Goal: Information Seeking & Learning: Learn about a topic

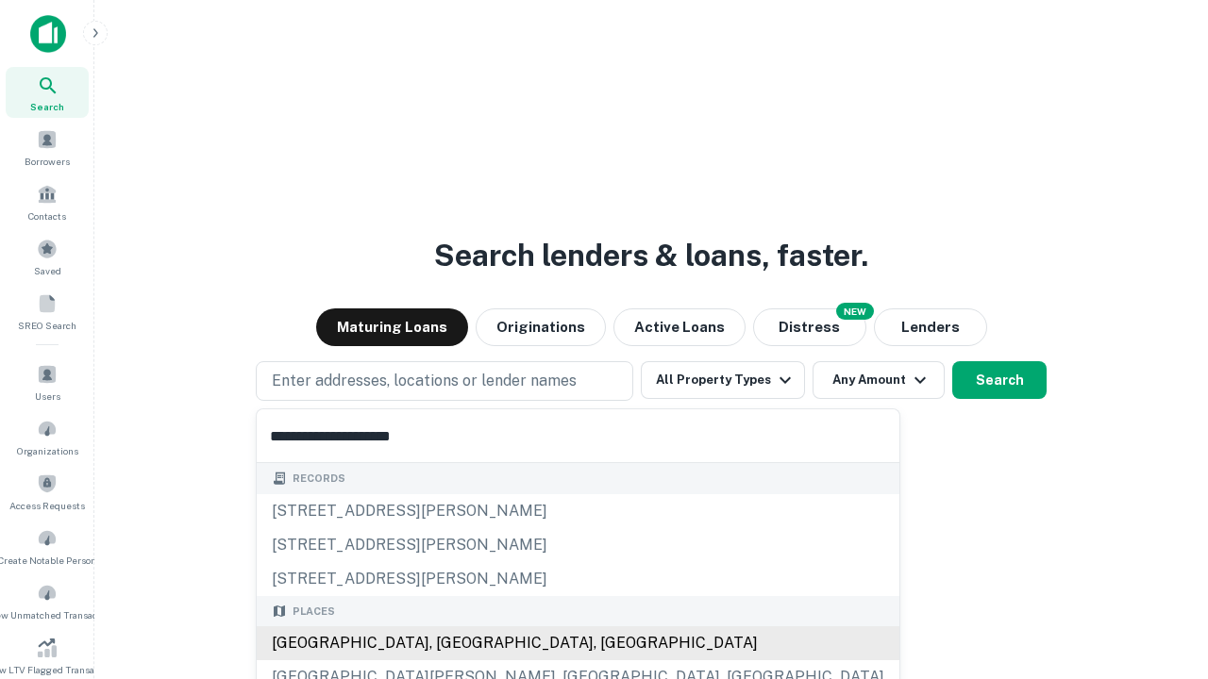
click at [451, 643] on div "[GEOGRAPHIC_DATA], [GEOGRAPHIC_DATA], [GEOGRAPHIC_DATA]" at bounding box center [578, 643] width 643 height 34
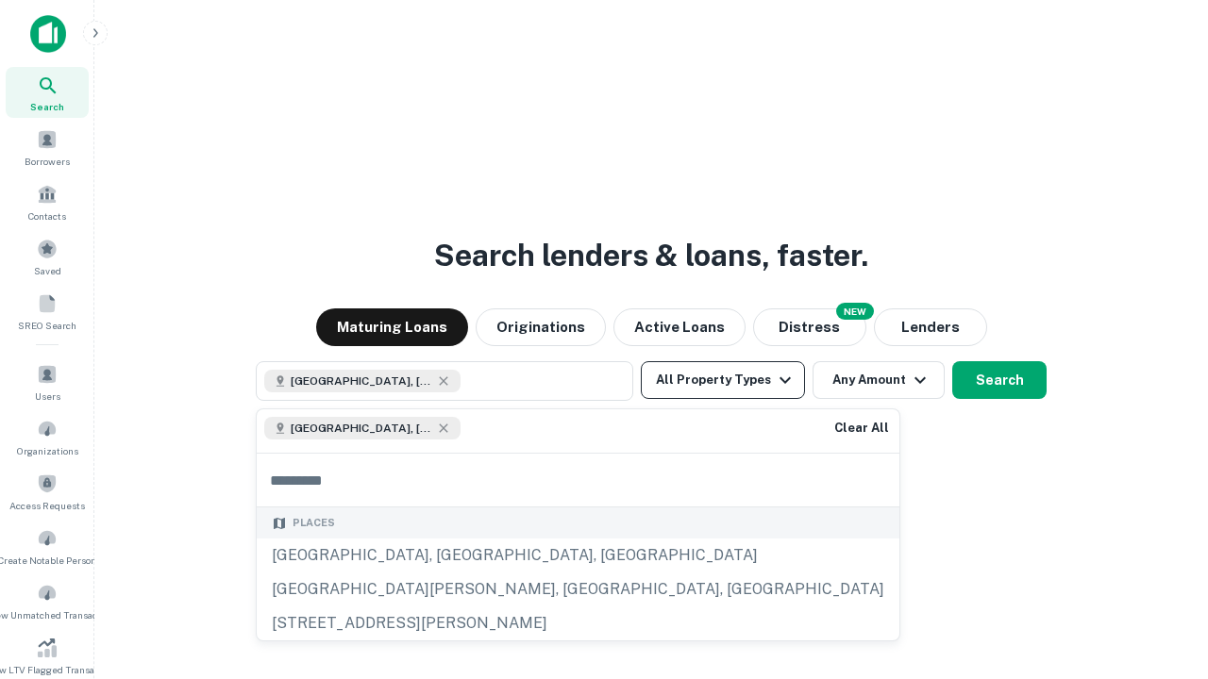
click at [723, 380] on button "All Property Types" at bounding box center [723, 380] width 164 height 38
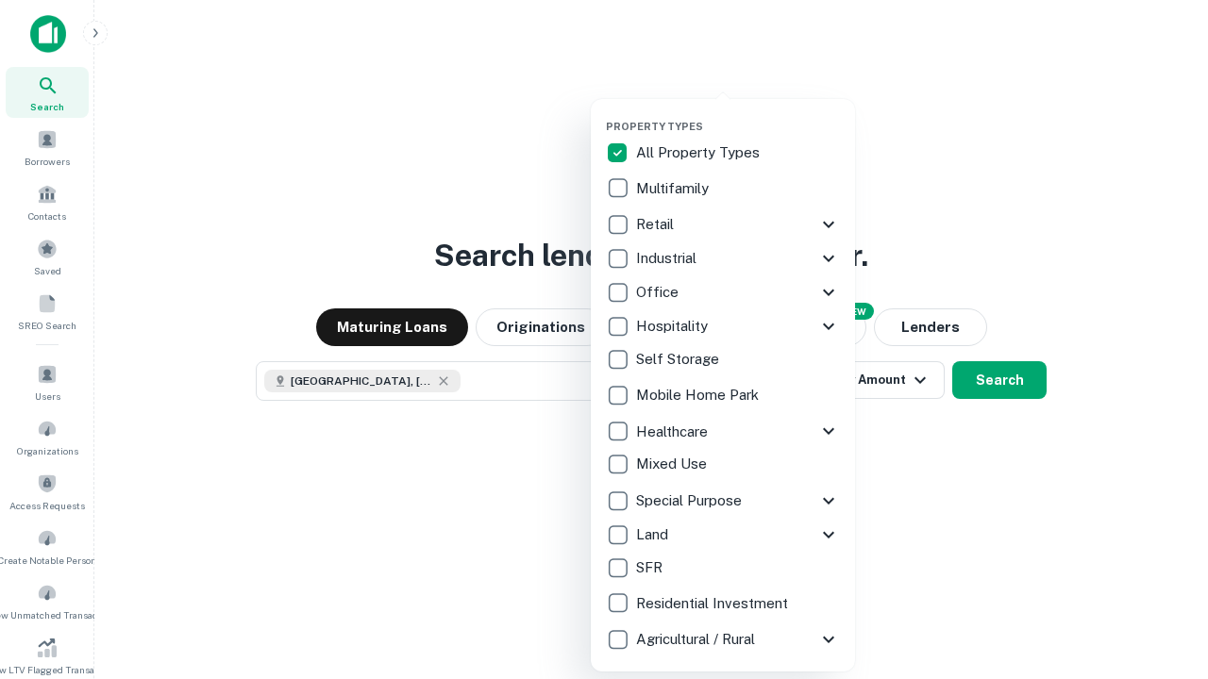
click at [738, 114] on button "button" at bounding box center [738, 114] width 264 height 1
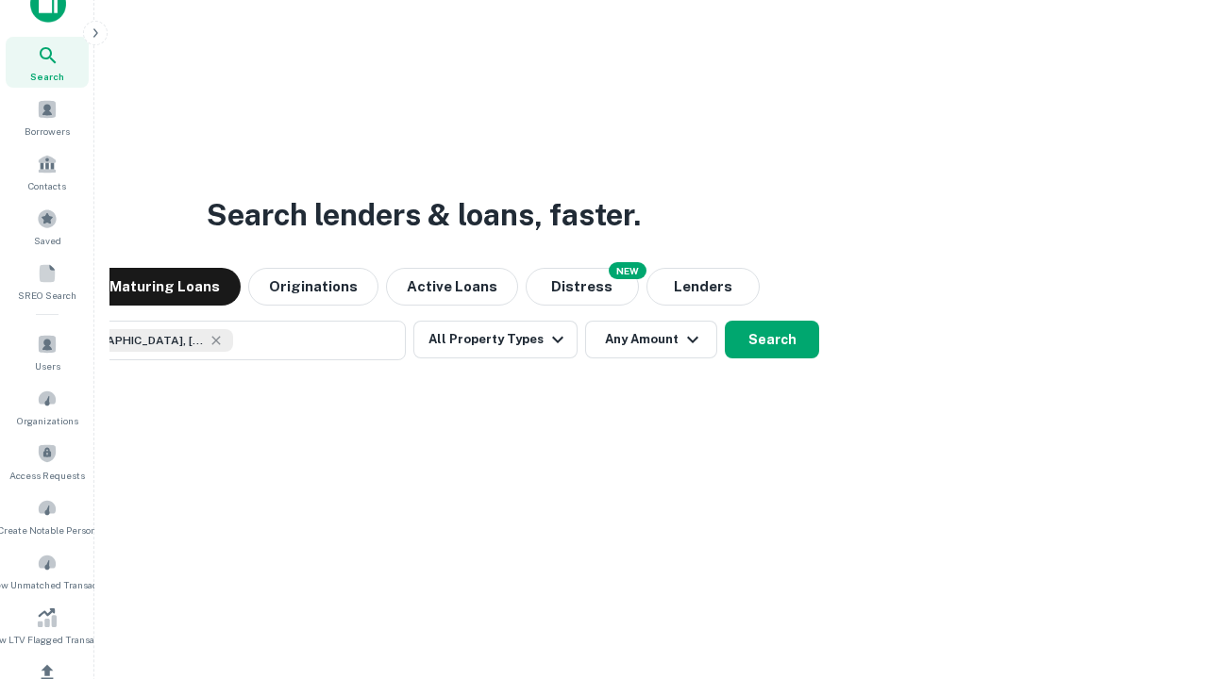
scroll to position [225, 0]
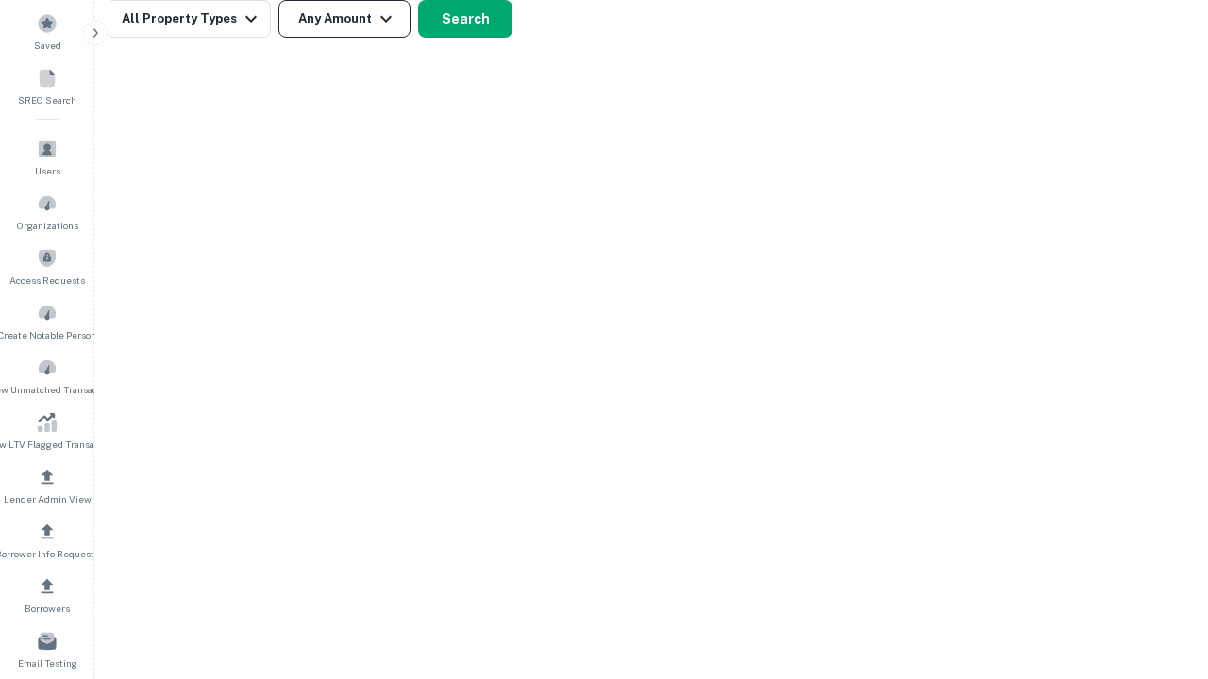
click at [344, 19] on button "Any Amount" at bounding box center [344, 19] width 132 height 38
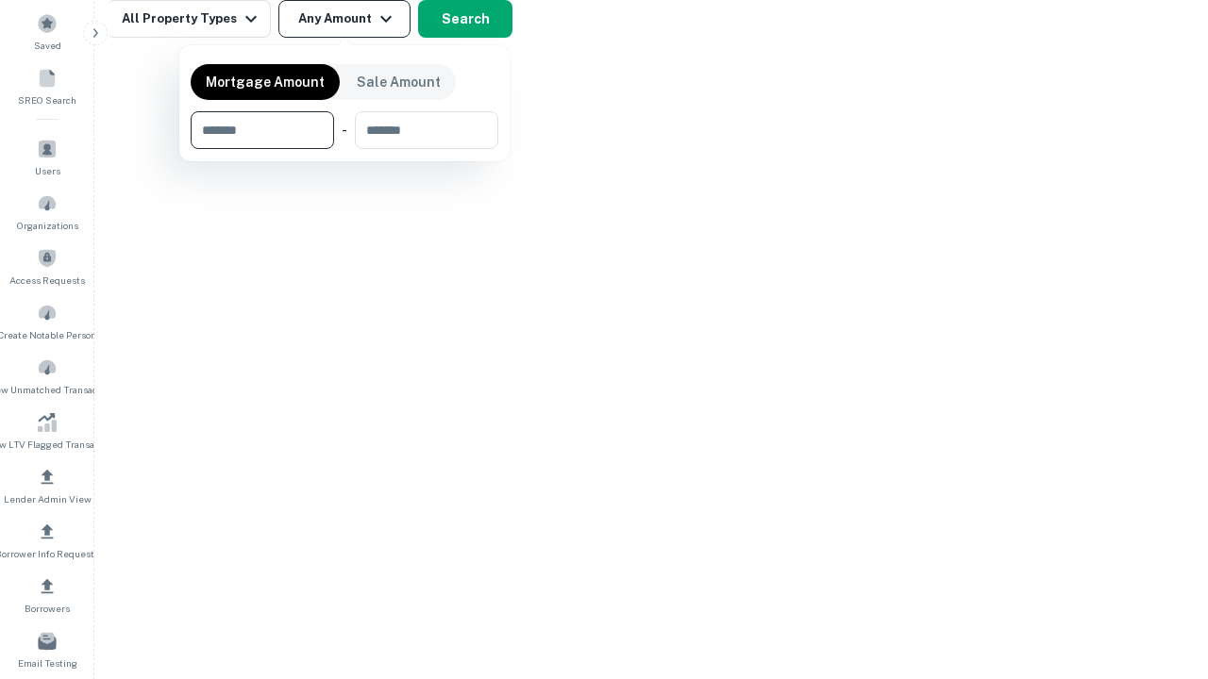
type input "*******"
click at [344, 149] on button "button" at bounding box center [345, 149] width 308 height 1
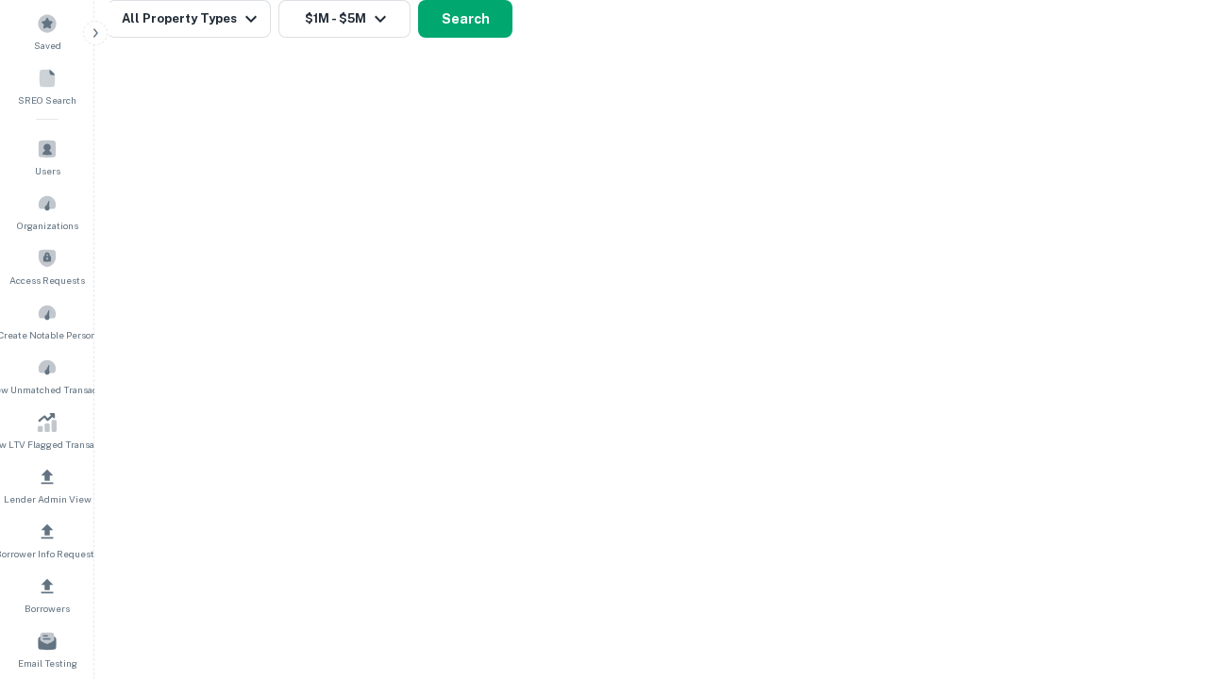
scroll to position [30, 0]
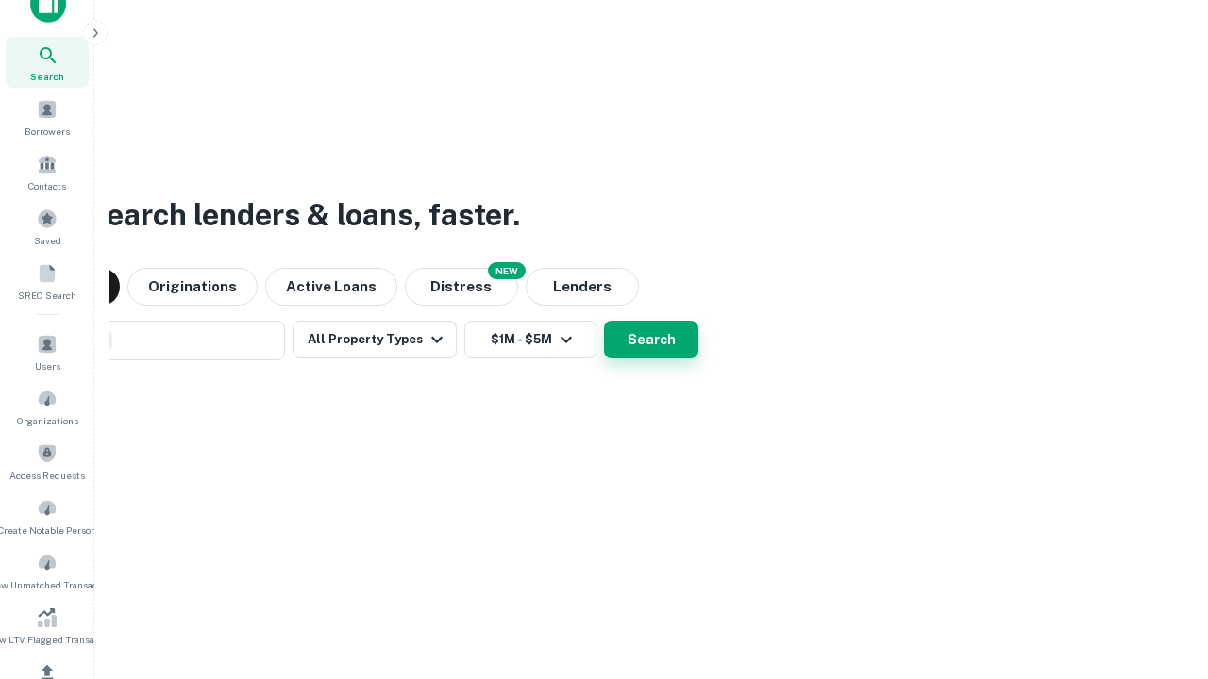
click at [604, 321] on button "Search" at bounding box center [651, 340] width 94 height 38
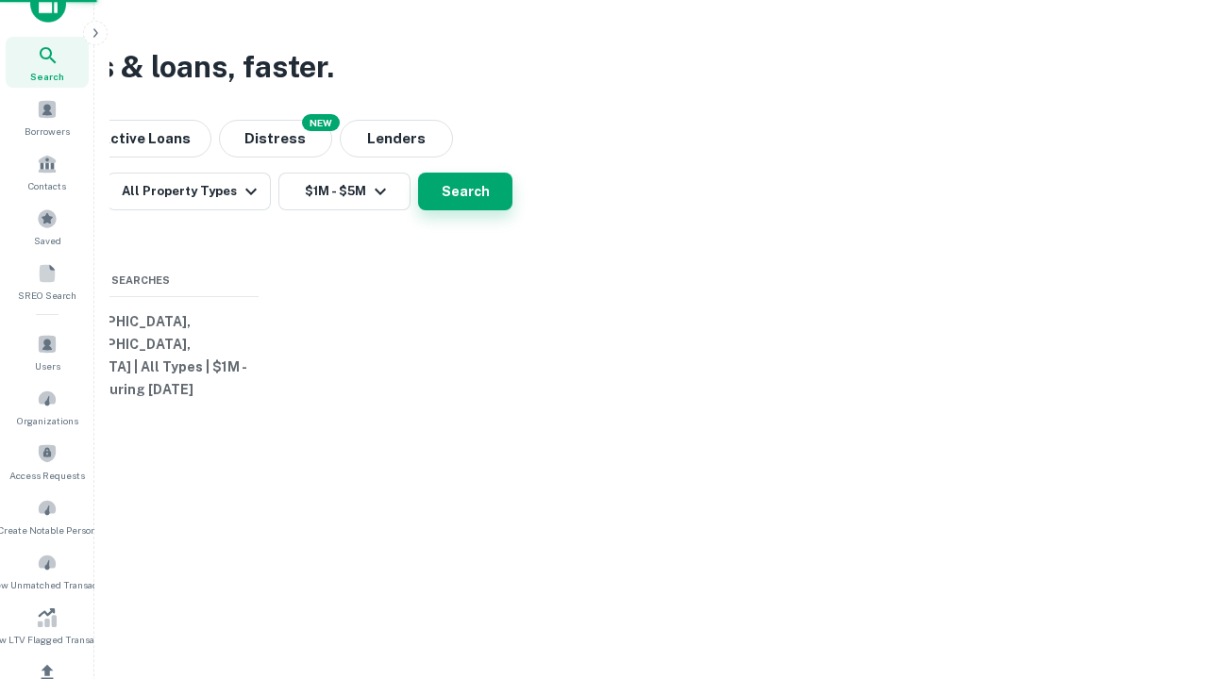
scroll to position [225, 0]
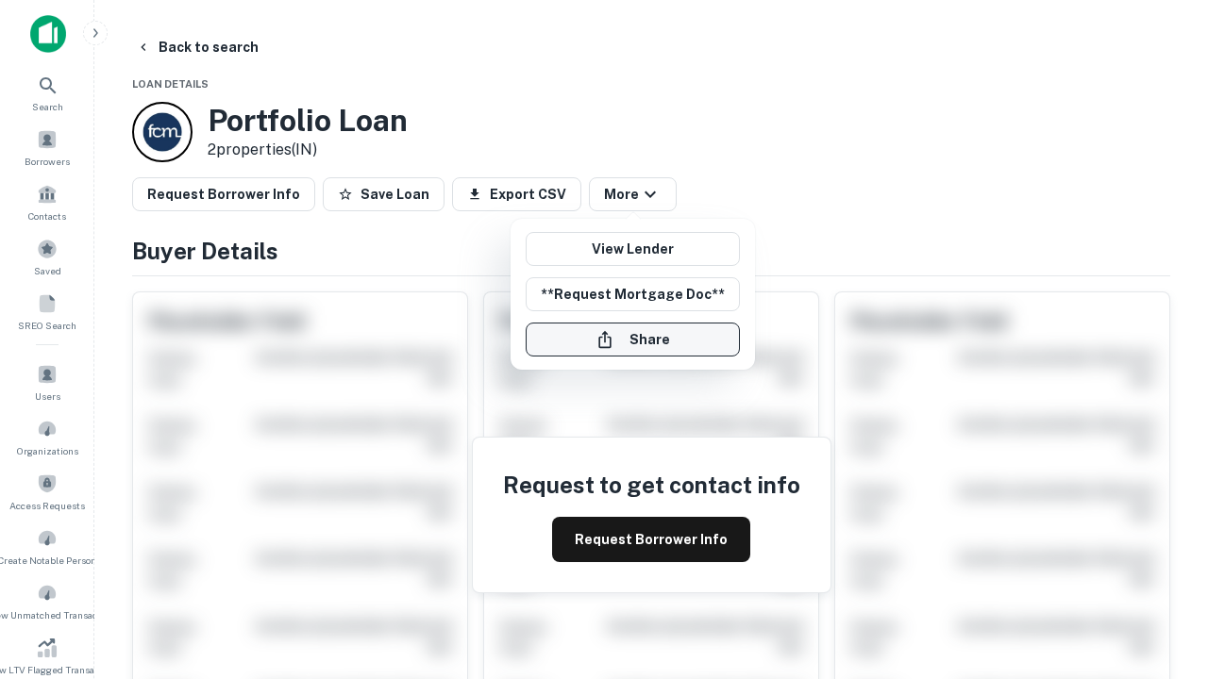
click at [632, 340] on button "Share" at bounding box center [633, 340] width 214 height 34
